Goal: Book appointment/travel/reservation

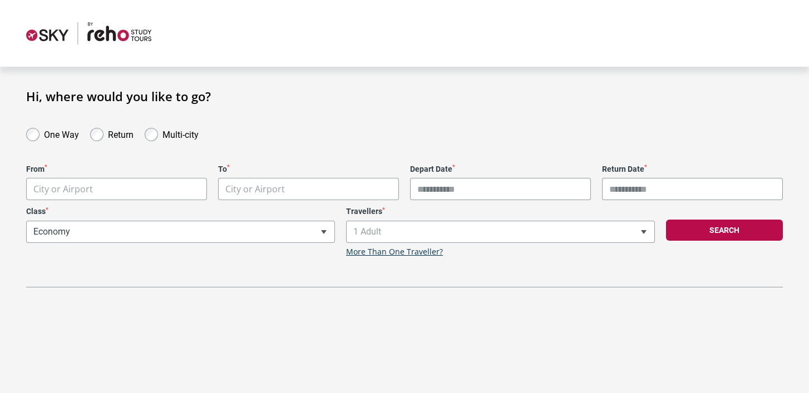
click at [292, 237] on div "**********" at bounding box center [181, 232] width 320 height 50
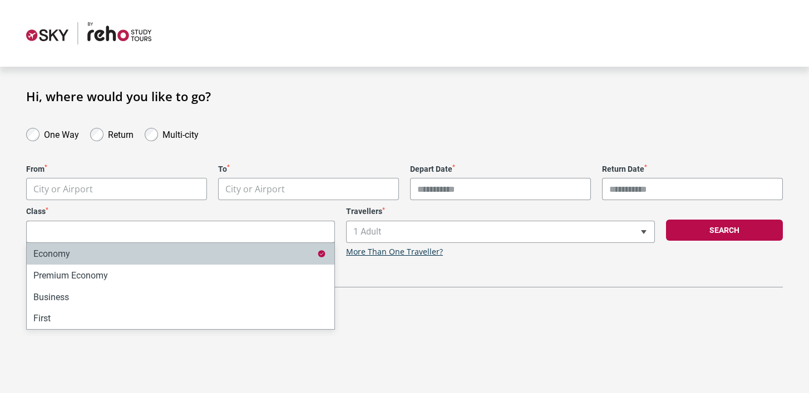
click at [292, 236] on input "Search" at bounding box center [181, 232] width 308 height 22
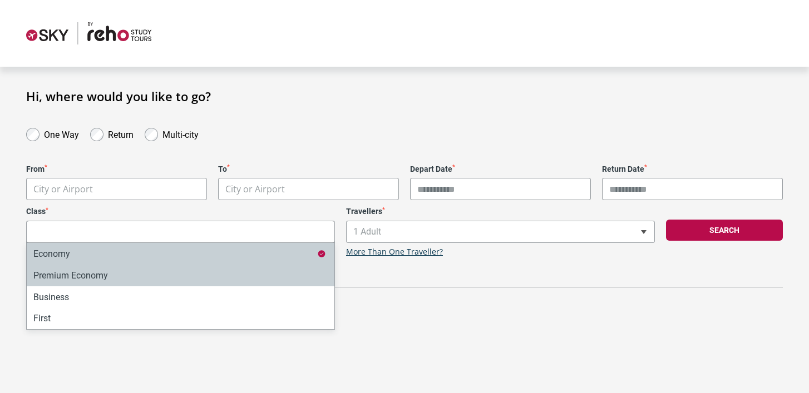
select select "*"
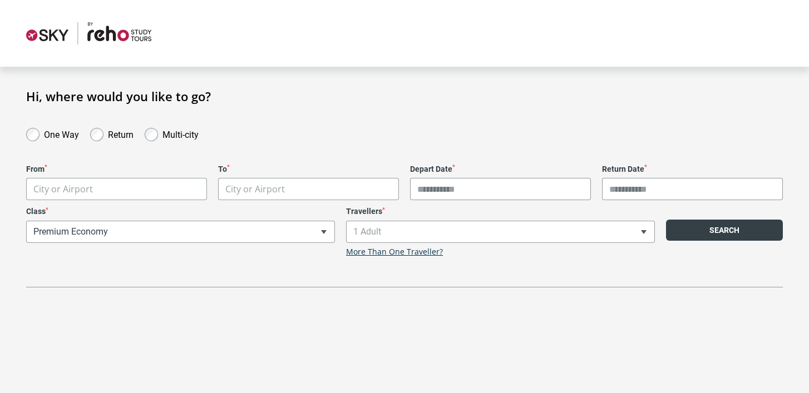
click at [715, 230] on button "Search" at bounding box center [724, 230] width 117 height 21
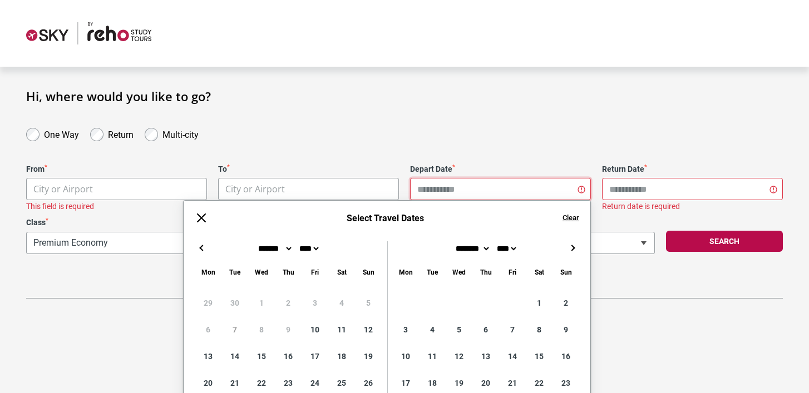
click at [516, 190] on input "Depart Date *" at bounding box center [500, 189] width 181 height 22
select select "*"
